Goal: Transaction & Acquisition: Download file/media

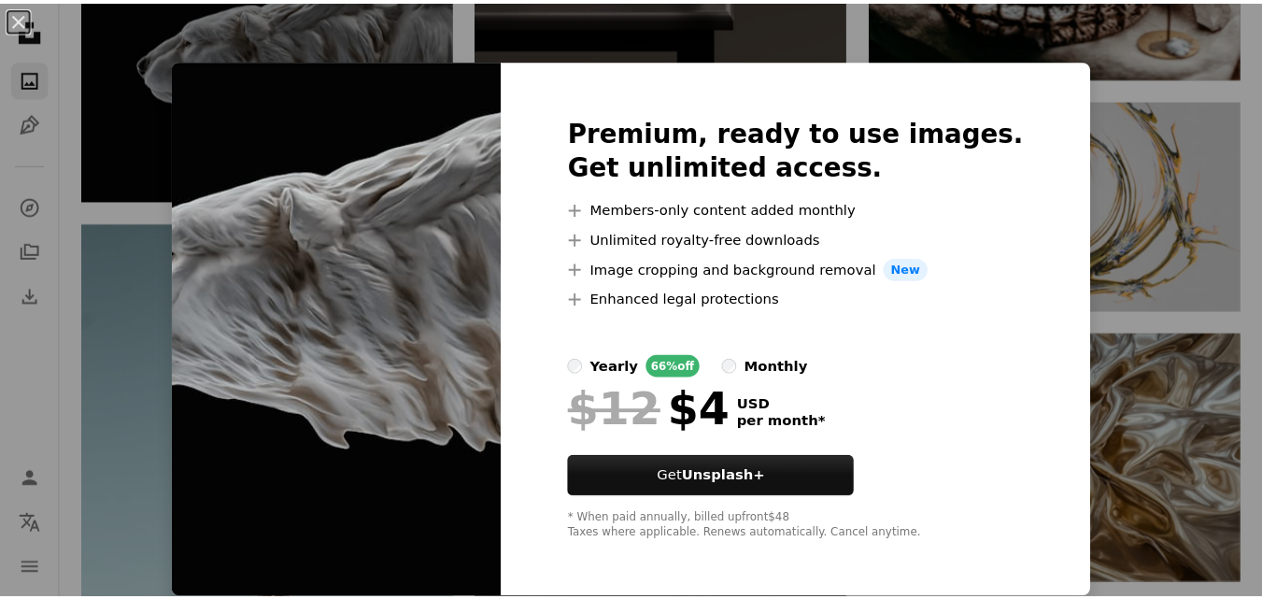
scroll to position [12858, 0]
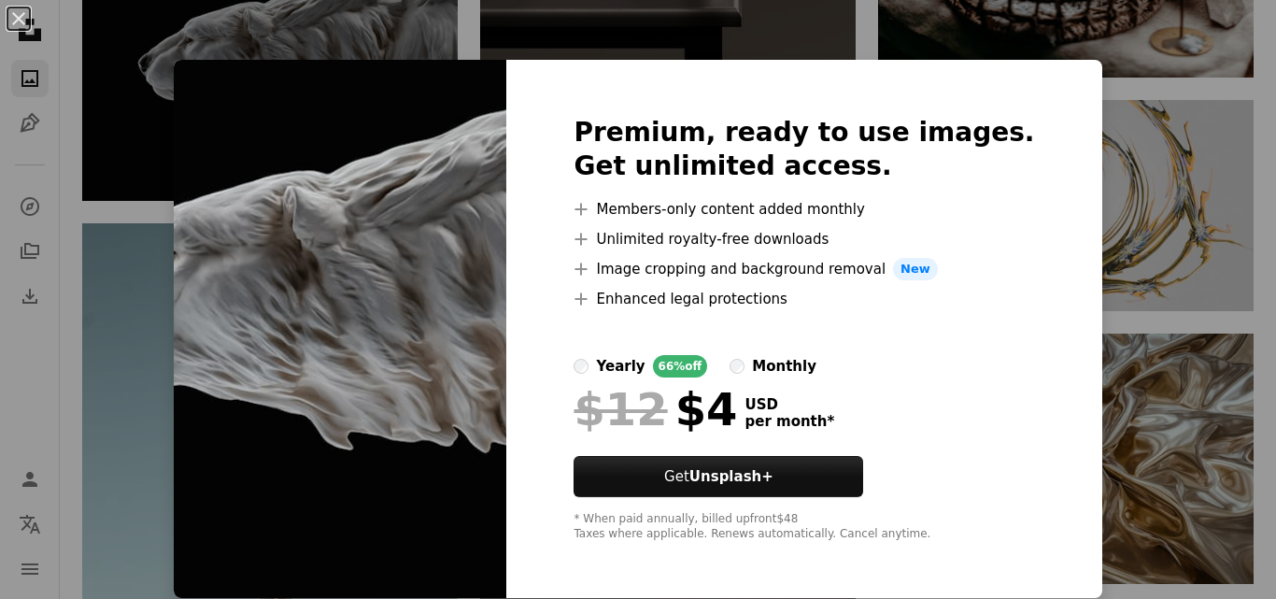
click at [1200, 363] on div "An X shape Premium, ready to use images. Get unlimited access. A plus sign Memb…" at bounding box center [638, 299] width 1276 height 599
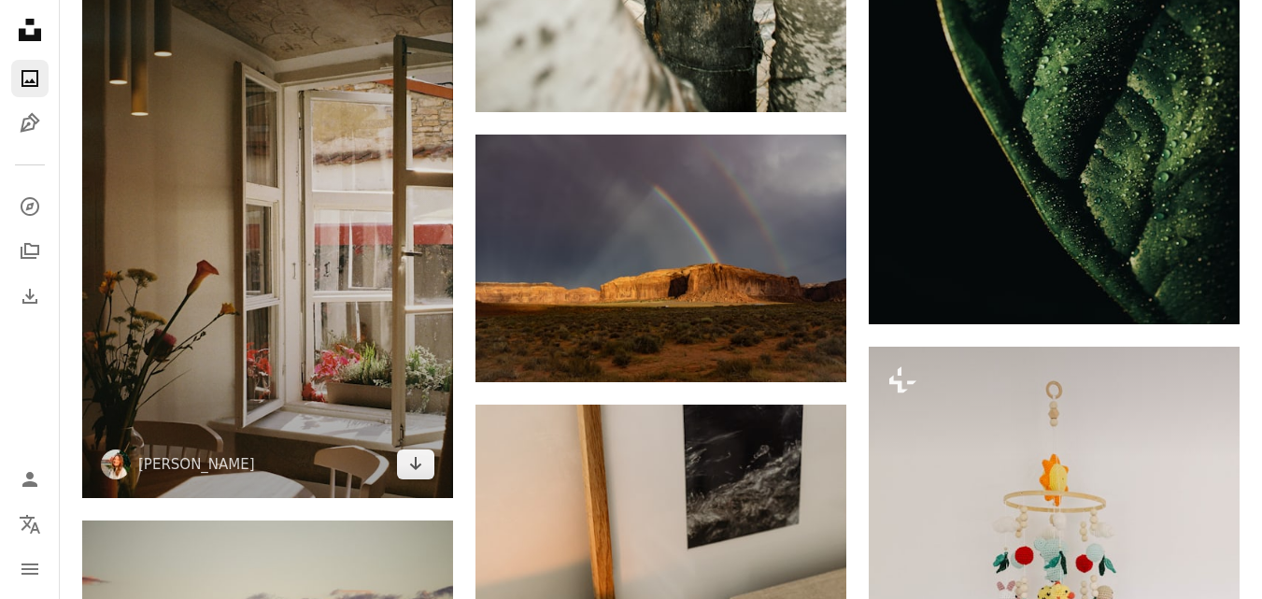
scroll to position [16406, 0]
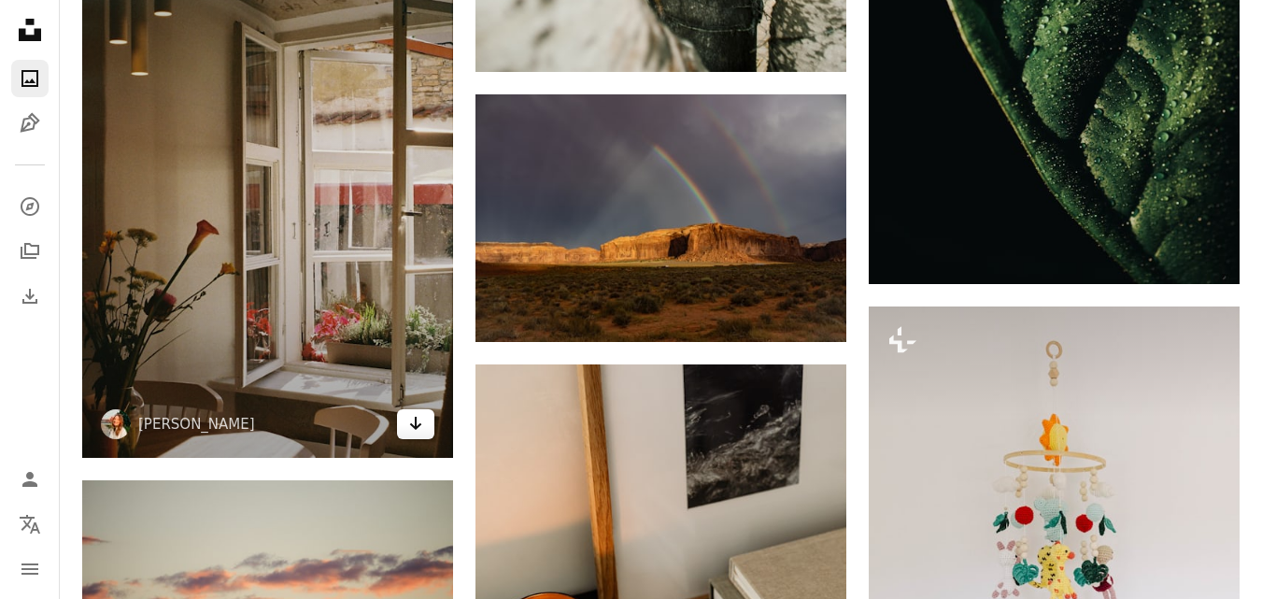
click at [420, 422] on icon "Arrow pointing down" at bounding box center [415, 423] width 15 height 22
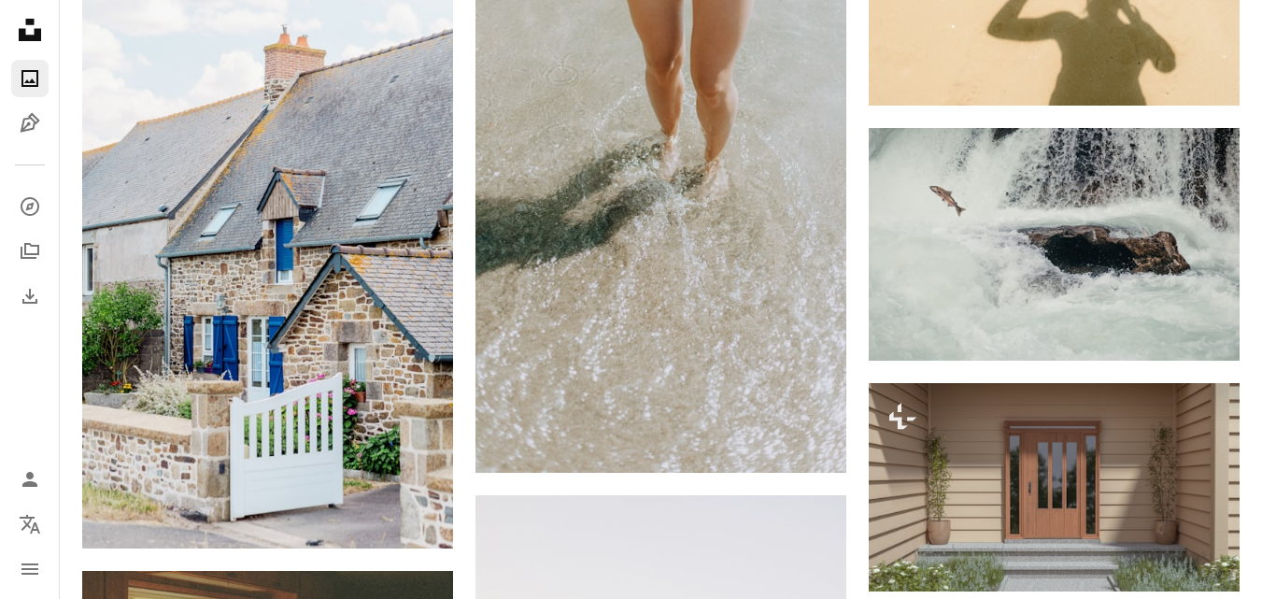
scroll to position [17434, 0]
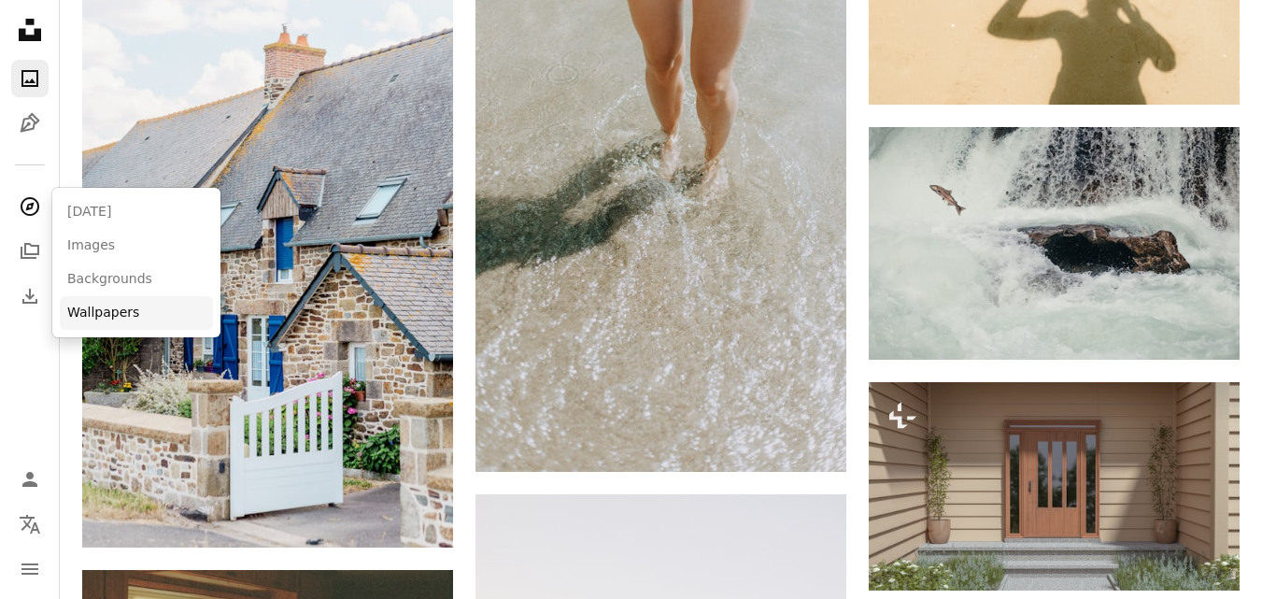
click at [106, 314] on link "Wallpapers" at bounding box center [136, 313] width 153 height 34
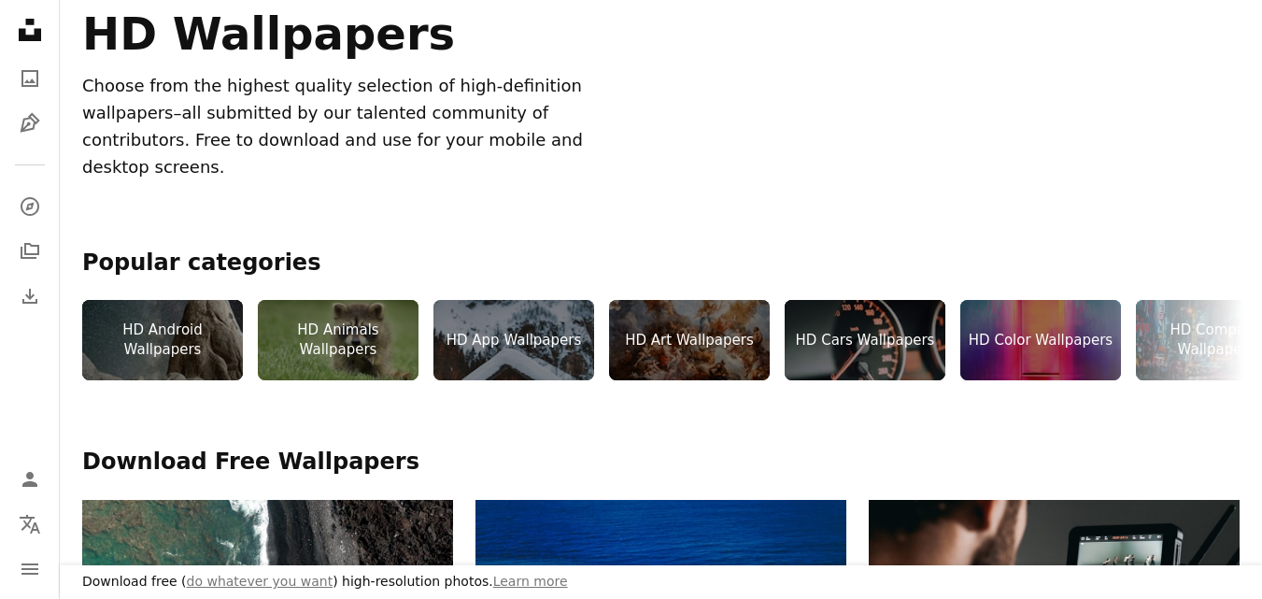
scroll to position [257, 0]
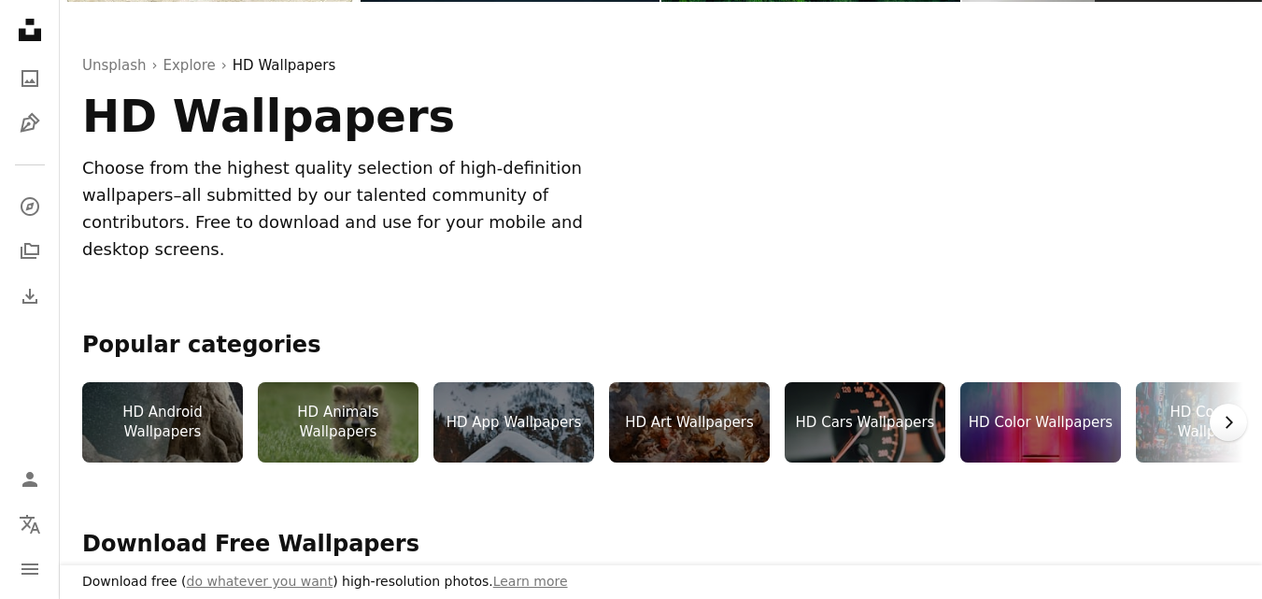
click at [1236, 413] on icon "Chevron right" at bounding box center [1228, 422] width 19 height 19
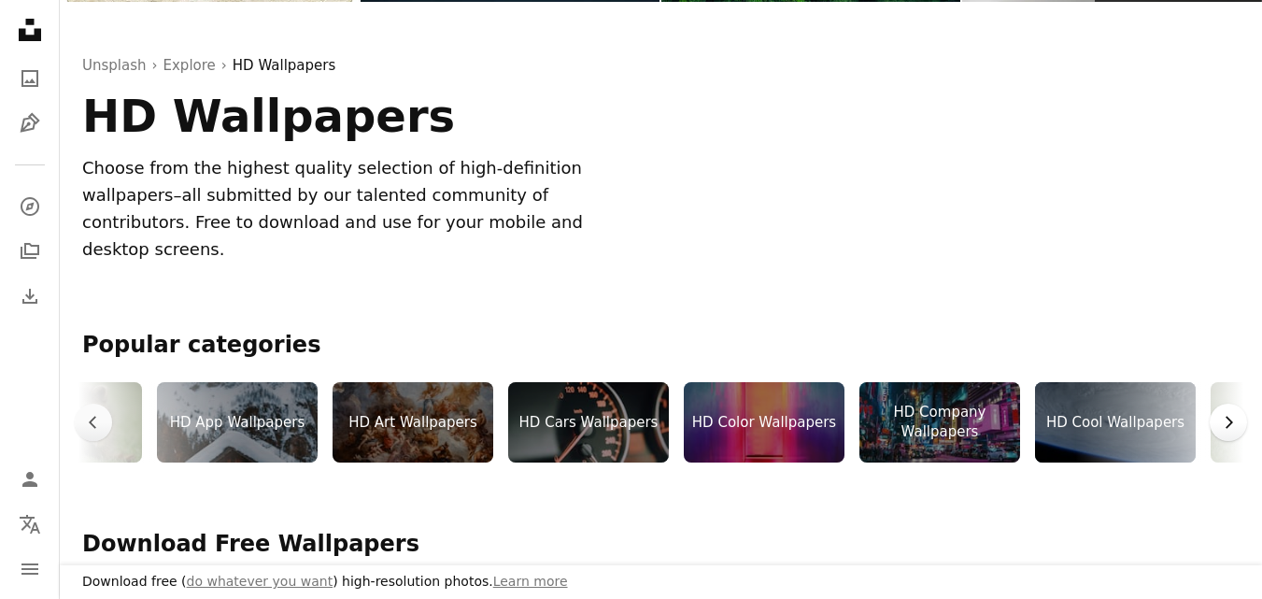
scroll to position [0, 280]
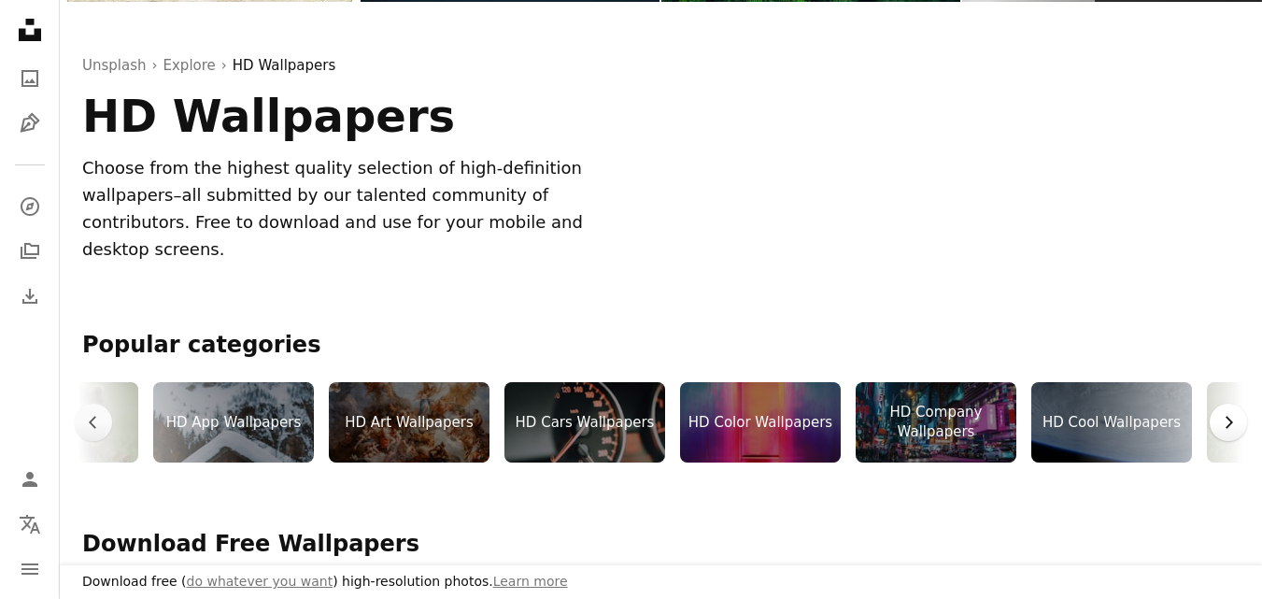
click at [1237, 403] on button "Chevron right" at bounding box center [1227, 421] width 37 height 37
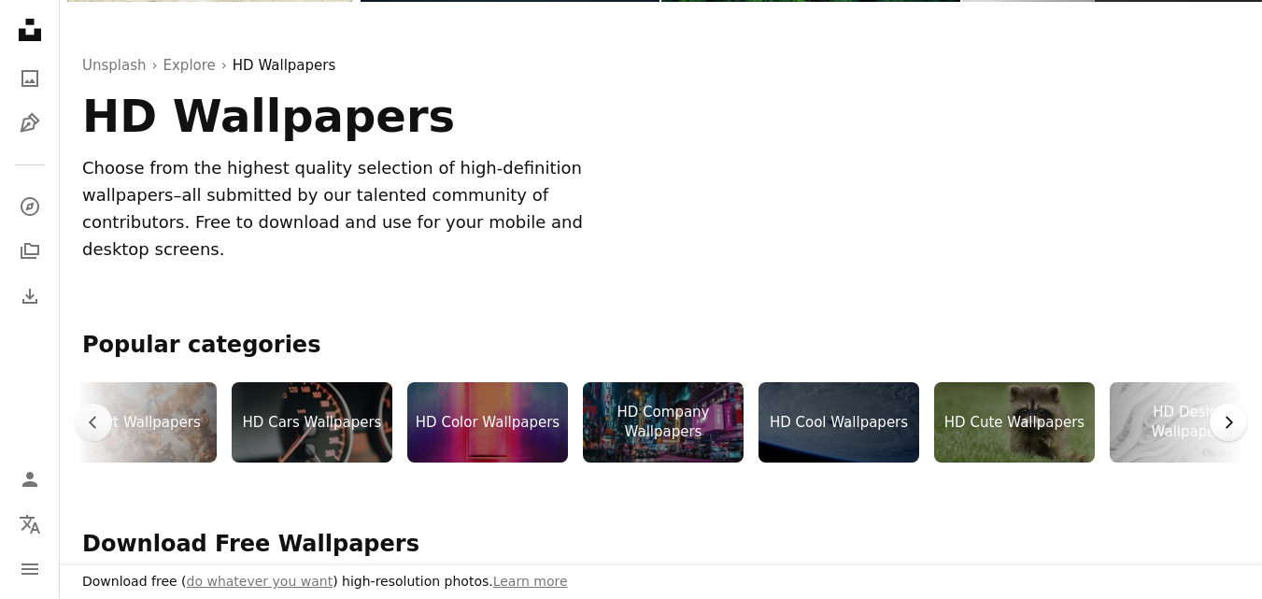
scroll to position [0, 560]
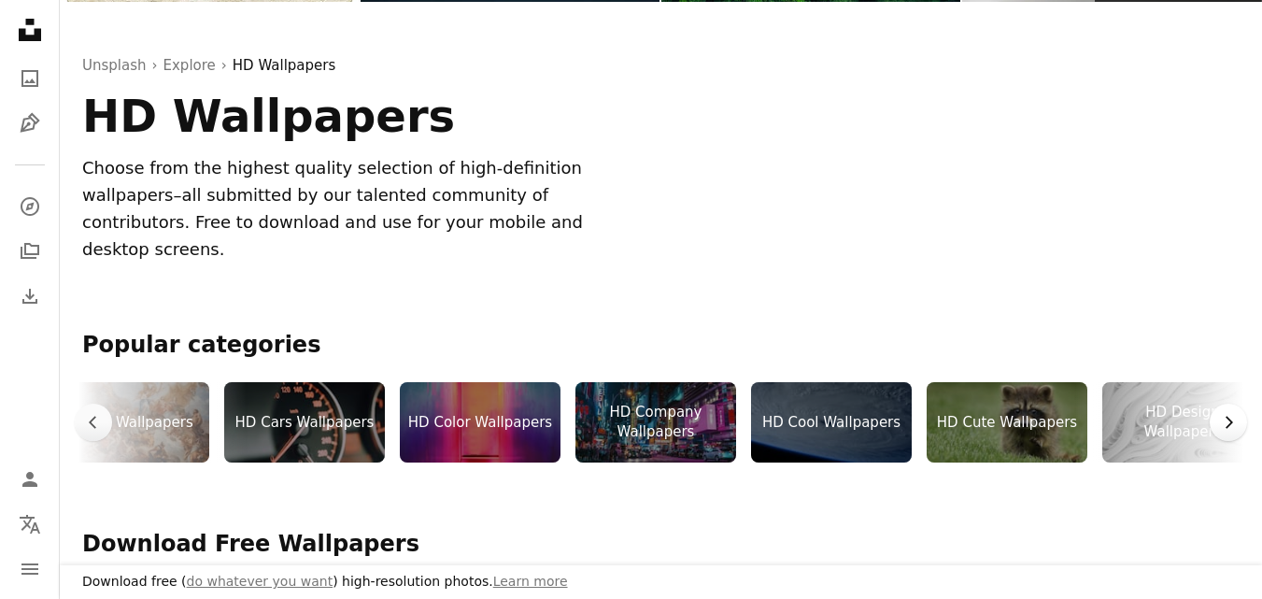
click at [1237, 403] on button "Chevron right" at bounding box center [1227, 421] width 37 height 37
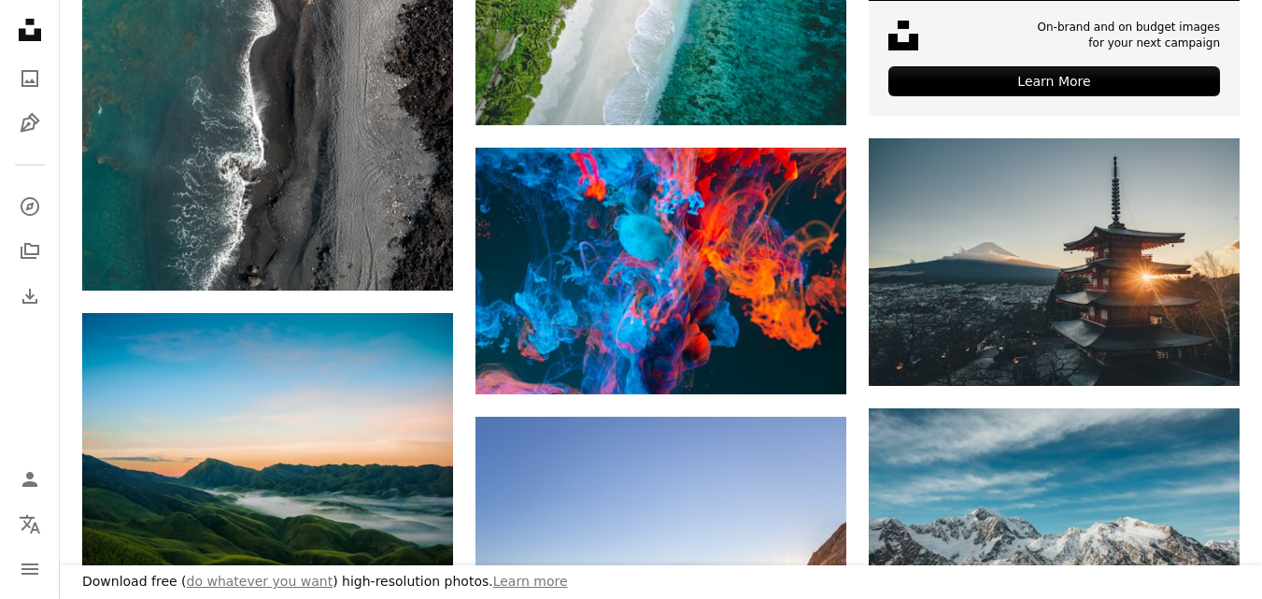
scroll to position [1214, 0]
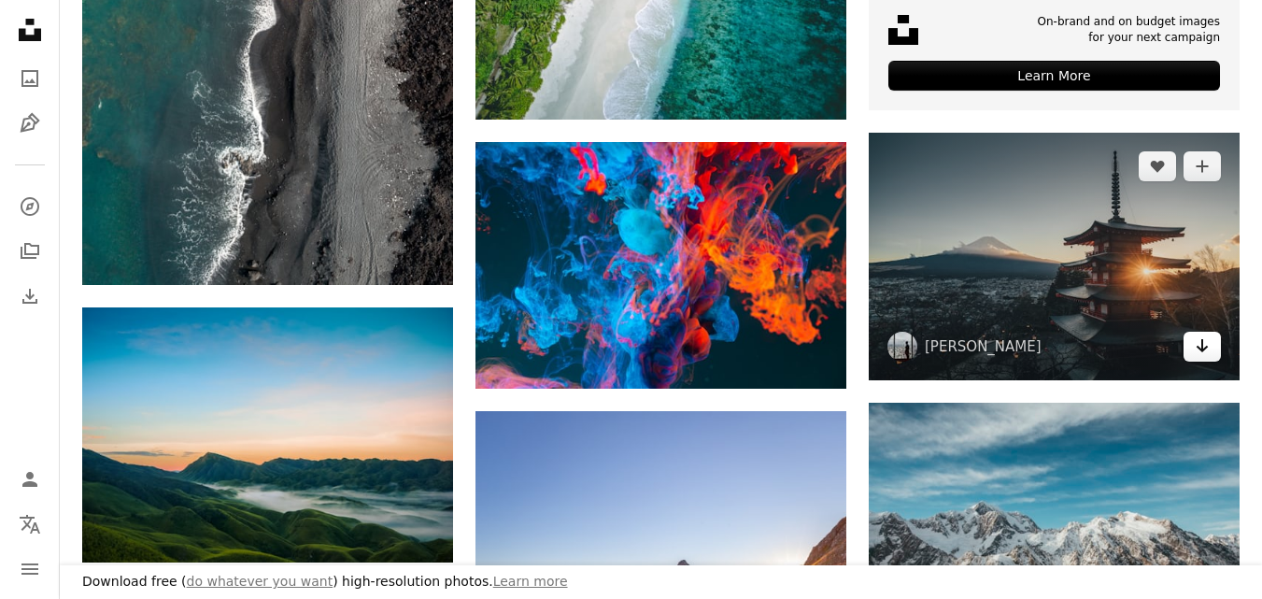
click at [1211, 332] on link "Arrow pointing down" at bounding box center [1201, 347] width 37 height 30
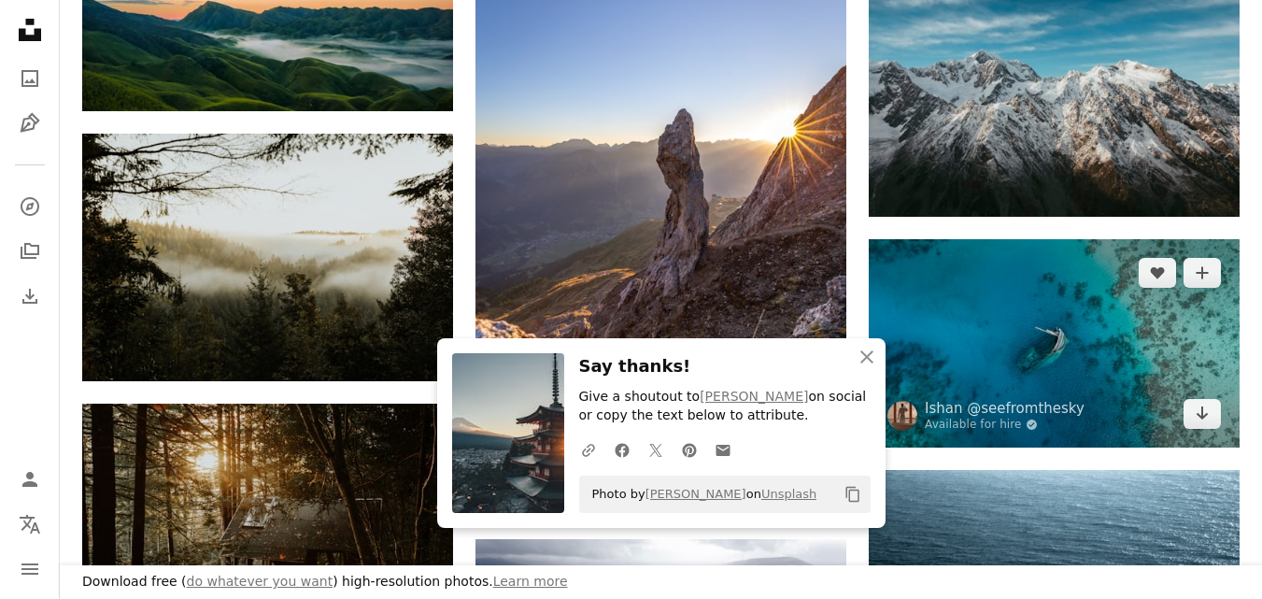
scroll to position [1681, 0]
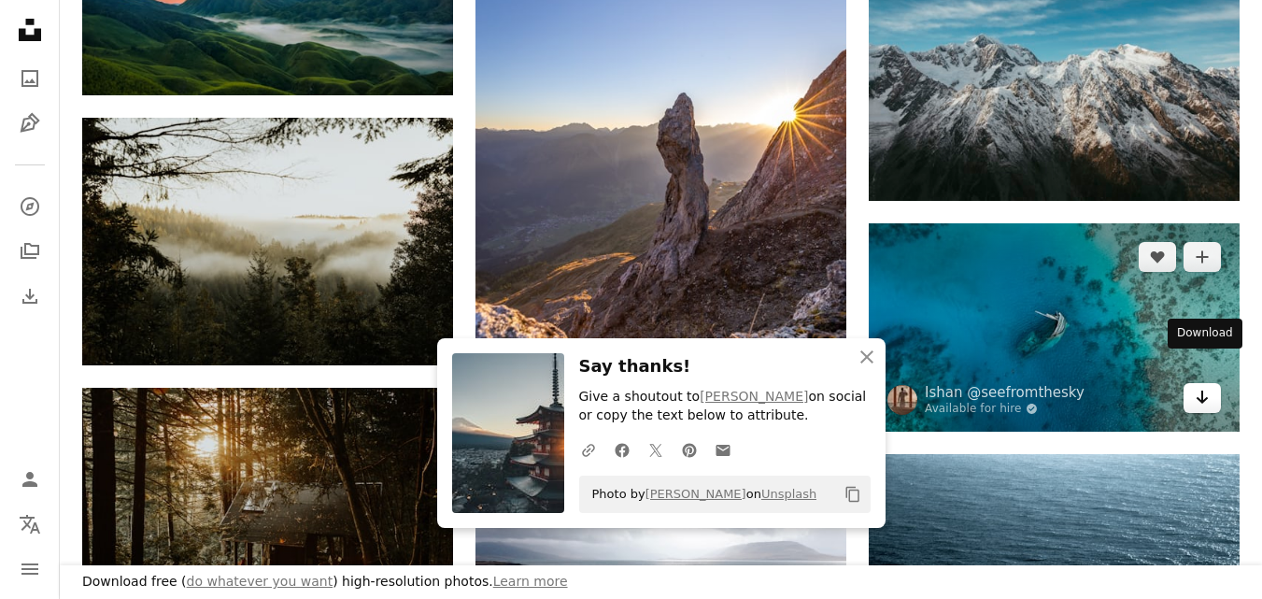
click at [1205, 386] on icon "Arrow pointing down" at bounding box center [1201, 397] width 15 height 22
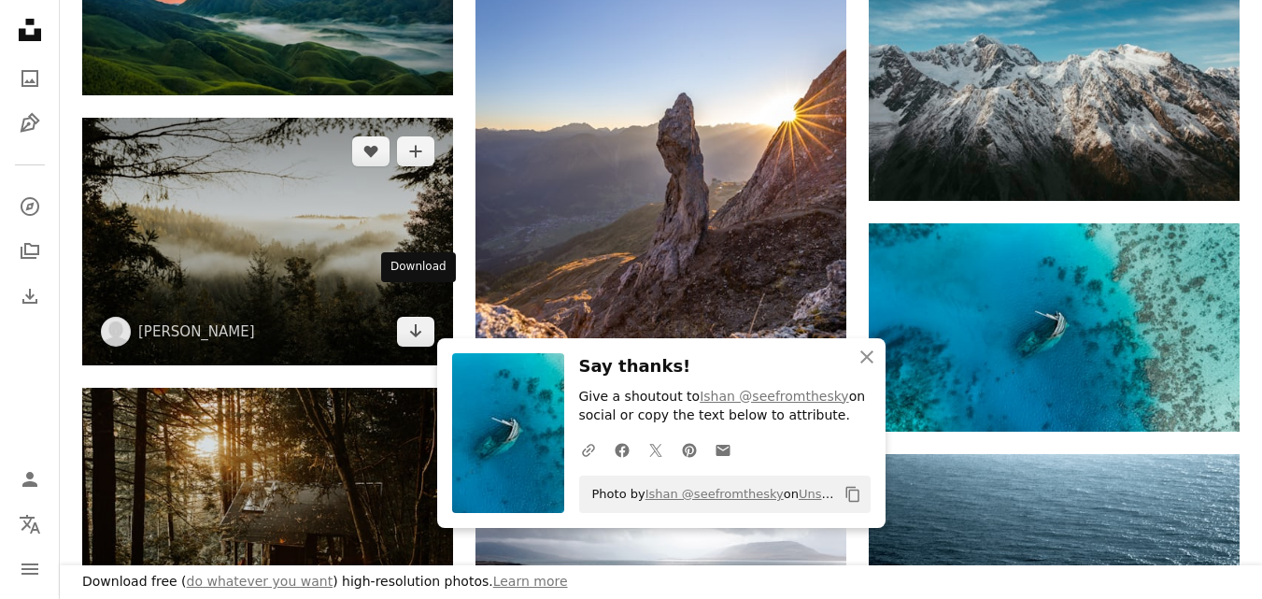
drag, startPoint x: 409, startPoint y: 313, endPoint x: 397, endPoint y: 318, distance: 13.0
click at [409, 319] on icon "Arrow pointing down" at bounding box center [415, 330] width 15 height 22
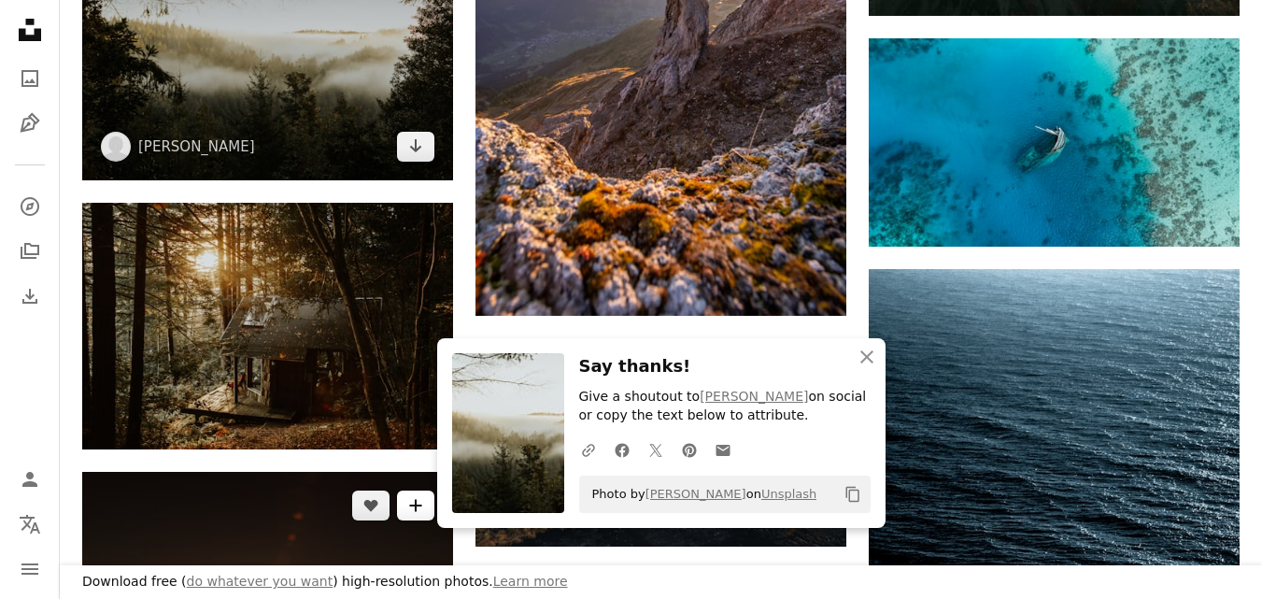
scroll to position [1868, 0]
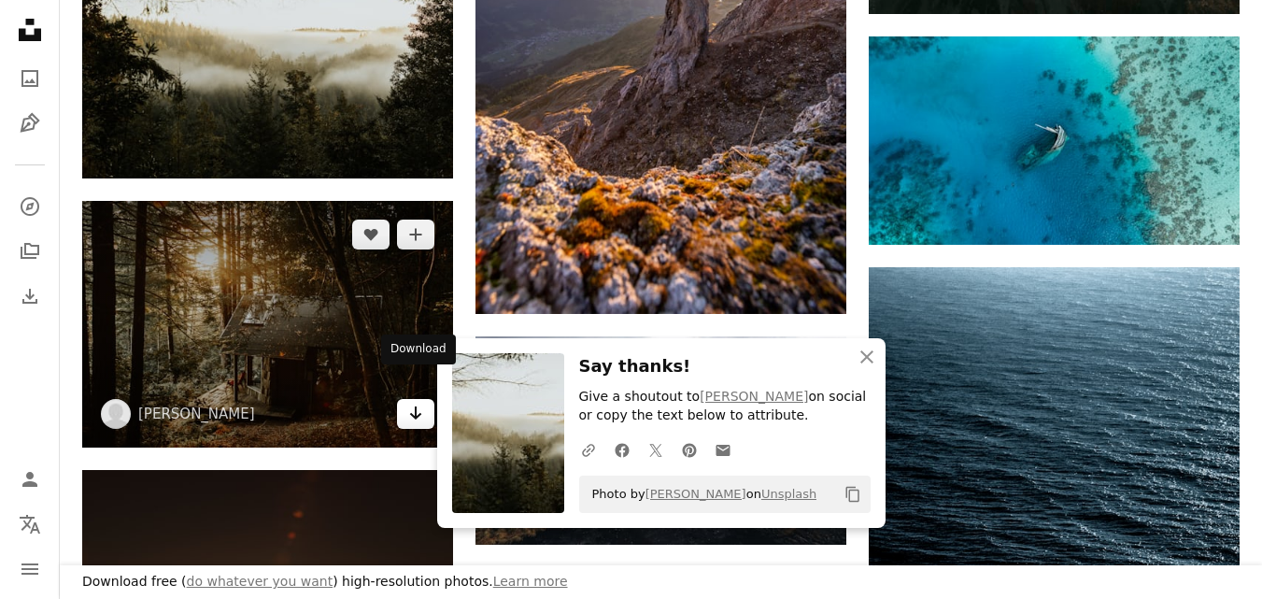
click at [408, 402] on icon "Arrow pointing down" at bounding box center [415, 413] width 15 height 22
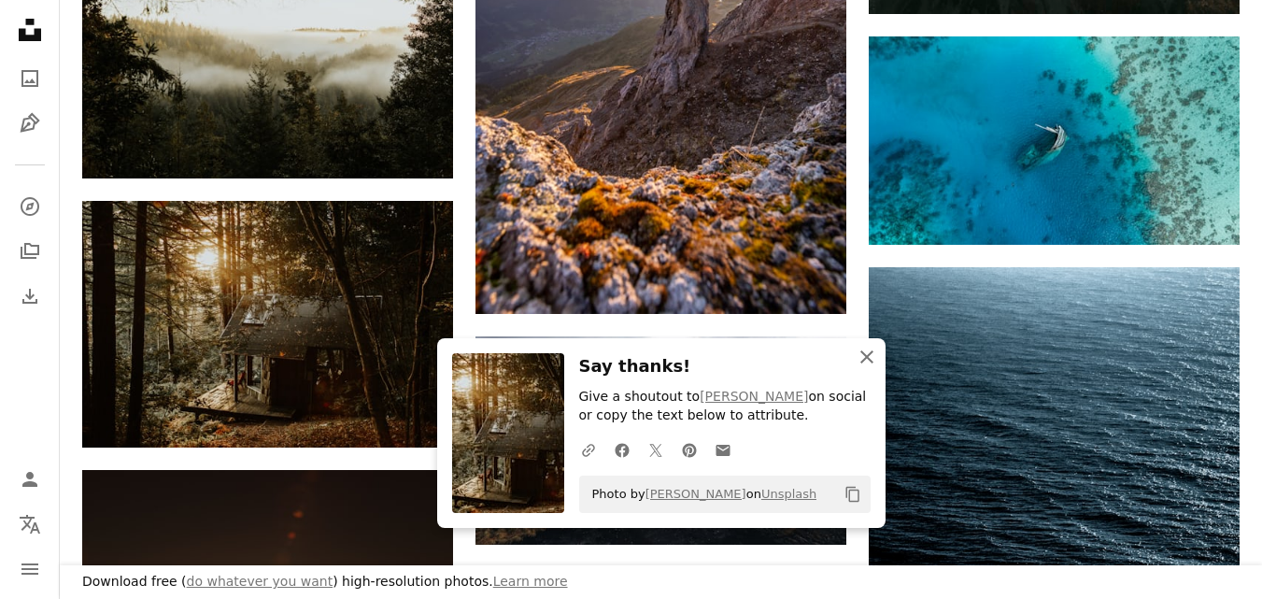
click at [868, 358] on icon "button" at bounding box center [866, 356] width 13 height 13
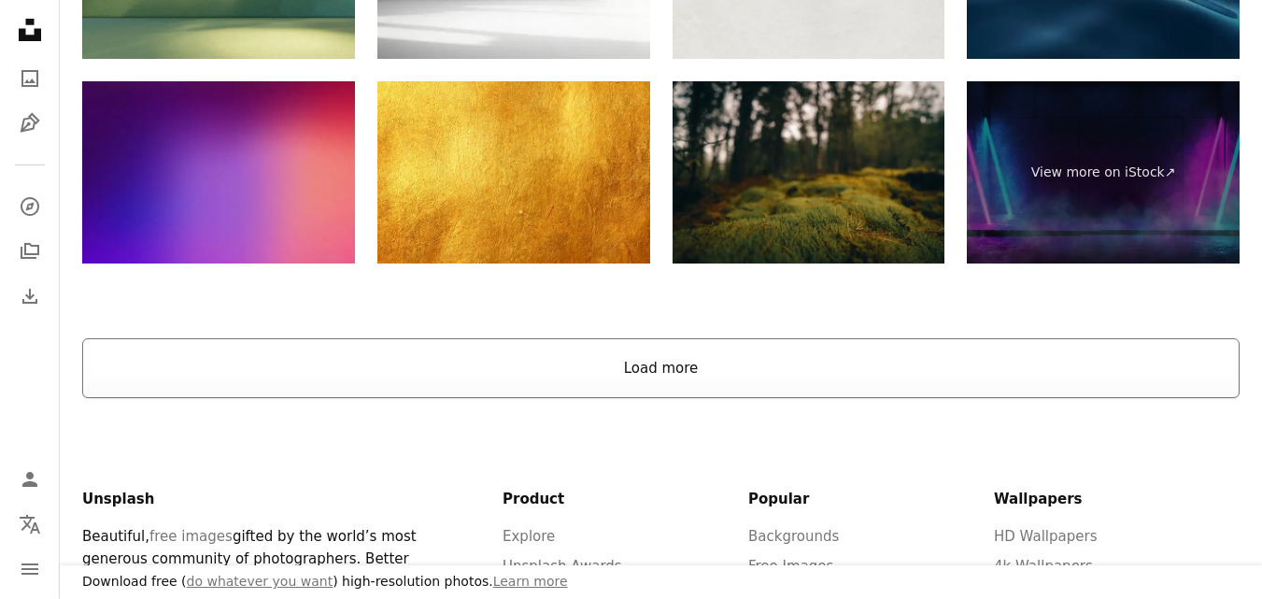
scroll to position [4016, 0]
